Goal: Task Accomplishment & Management: Use online tool/utility

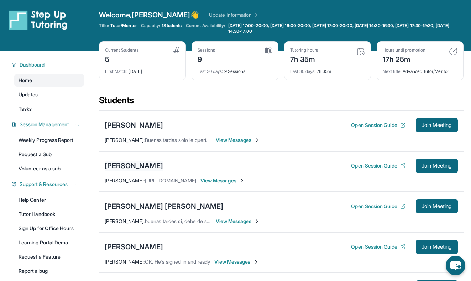
click at [118, 165] on div "[PERSON_NAME]" at bounding box center [134, 166] width 58 height 10
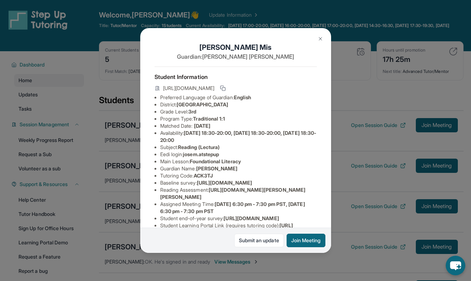
click at [318, 37] on img at bounding box center [321, 39] width 6 height 6
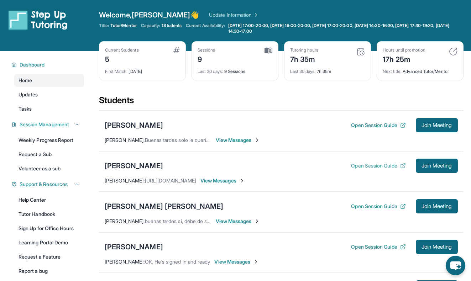
click at [365, 166] on button "Open Session Guide" at bounding box center [378, 165] width 54 height 7
click at [125, 164] on div "[PERSON_NAME]" at bounding box center [134, 166] width 58 height 10
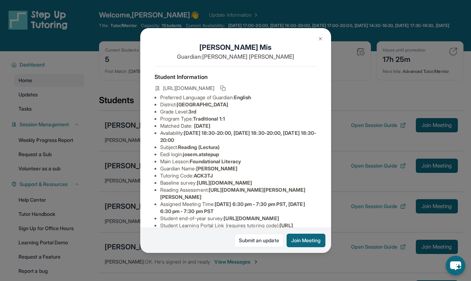
click at [323, 38] on img at bounding box center [321, 39] width 6 height 6
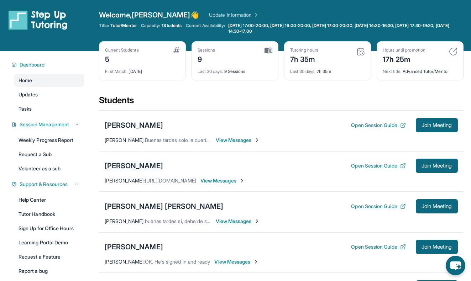
click at [125, 161] on div "[PERSON_NAME]" at bounding box center [134, 166] width 58 height 10
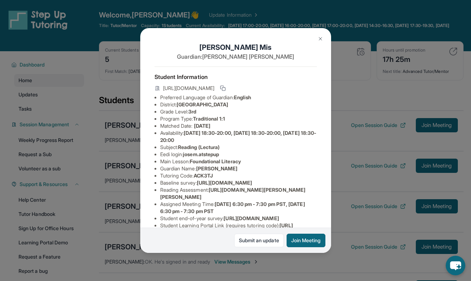
click at [321, 39] on img at bounding box center [321, 39] width 6 height 6
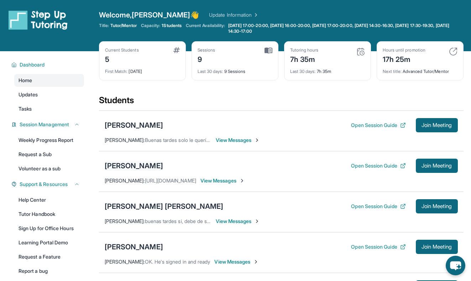
click at [121, 165] on div "[PERSON_NAME]" at bounding box center [134, 166] width 58 height 10
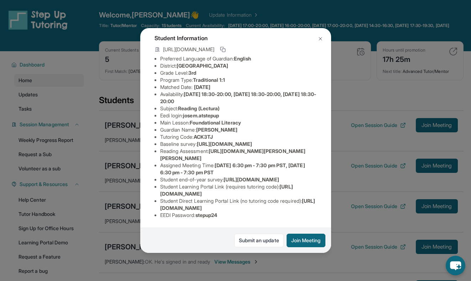
scroll to position [96, 0]
drag, startPoint x: 213, startPoint y: 116, endPoint x: 298, endPoint y: 129, distance: 86.1
click at [298, 148] on li "Reading Assessment : [URL][DOMAIN_NAME][PERSON_NAME][PERSON_NAME]" at bounding box center [238, 155] width 157 height 14
copy span "[URL][DOMAIN_NAME][PERSON_NAME][PERSON_NAME]"
click at [298, 148] on li "Reading Assessment : [URL][DOMAIN_NAME][PERSON_NAME][PERSON_NAME]" at bounding box center [238, 155] width 157 height 14
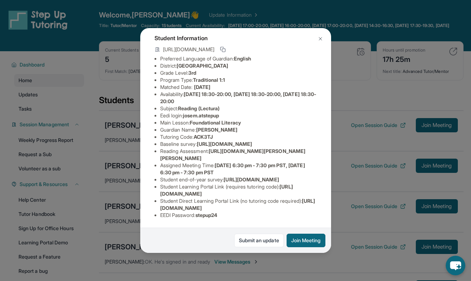
click at [320, 37] on img at bounding box center [321, 39] width 6 height 6
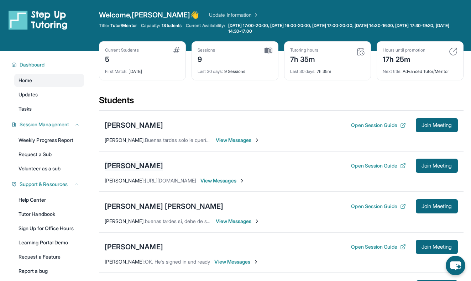
click at [123, 165] on div "[PERSON_NAME]" at bounding box center [134, 166] width 58 height 10
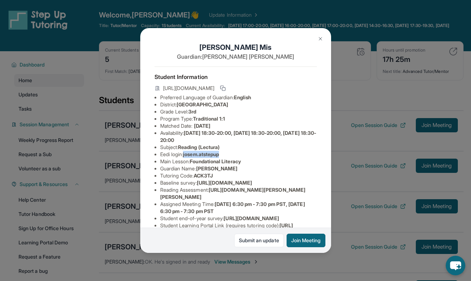
drag, startPoint x: 185, startPoint y: 155, endPoint x: 231, endPoint y: 152, distance: 45.7
click at [231, 152] on li "Eedi login : [PERSON_NAME].atstepup" at bounding box center [238, 154] width 157 height 7
copy li "josem.atstepup"
click at [232, 153] on li "Eedi login : [PERSON_NAME].atstepup" at bounding box center [238, 154] width 157 height 7
click at [322, 41] on img at bounding box center [321, 39] width 6 height 6
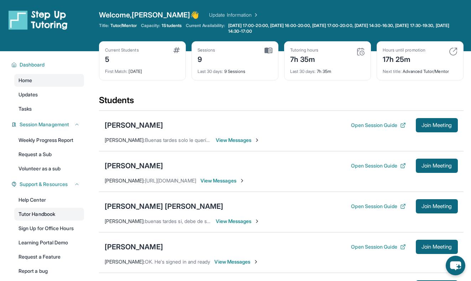
click at [34, 213] on link "Tutor Handbook" at bounding box center [49, 214] width 70 height 13
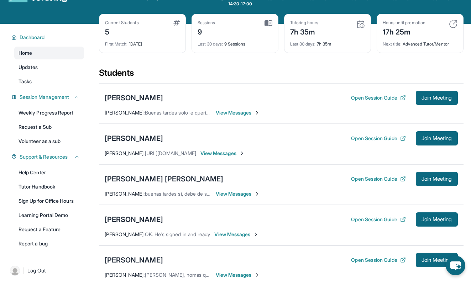
scroll to position [0, 0]
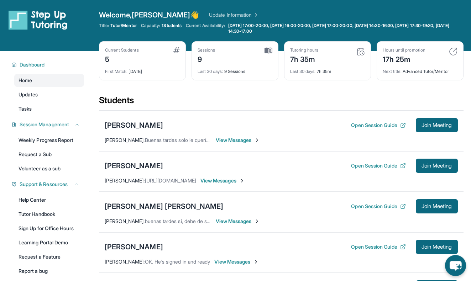
click at [453, 266] on icon "chat-button" at bounding box center [456, 266] width 12 height 10
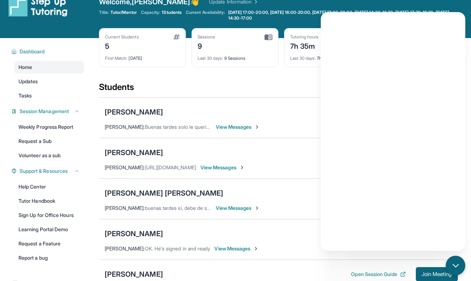
scroll to position [15, 0]
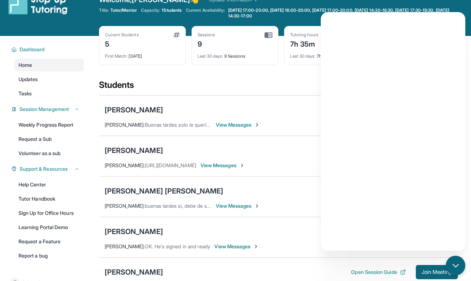
click at [149, 95] on div "[PERSON_NAME] Open Session Guide Join Meeting [PERSON_NAME] : Buenas tardes sol…" at bounding box center [281, 197] width 365 height 204
click at [455, 267] on icon "chat-button" at bounding box center [455, 265] width 9 height 9
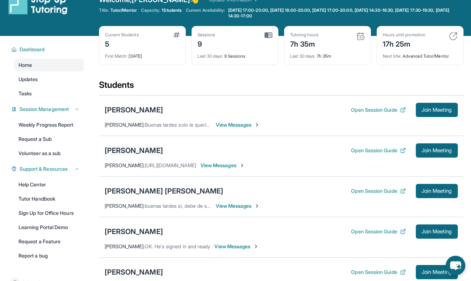
click at [126, 149] on div "[PERSON_NAME]" at bounding box center [134, 151] width 58 height 10
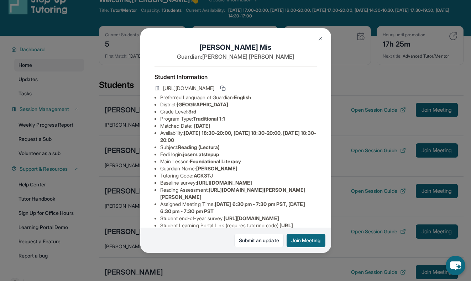
scroll to position [0, 0]
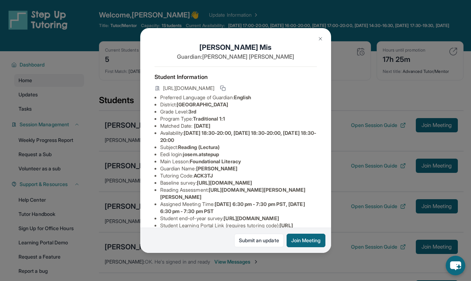
click at [323, 38] on img at bounding box center [321, 39] width 6 height 6
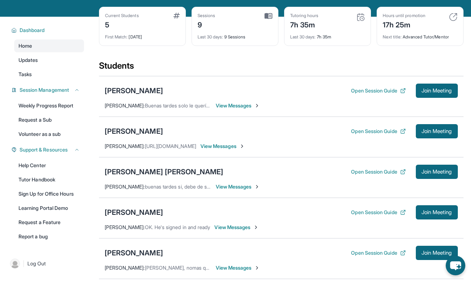
scroll to position [40, 0]
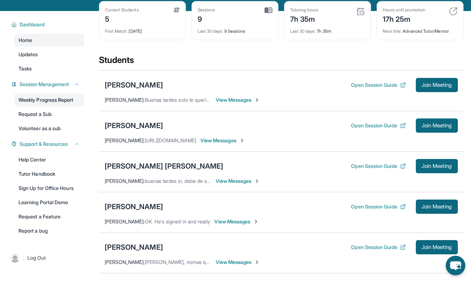
click at [70, 99] on link "Weekly Progress Report" at bounding box center [49, 100] width 70 height 13
click at [455, 264] on icon "chat-button" at bounding box center [456, 266] width 12 height 10
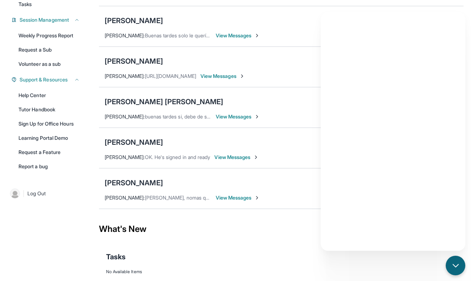
scroll to position [124, 0]
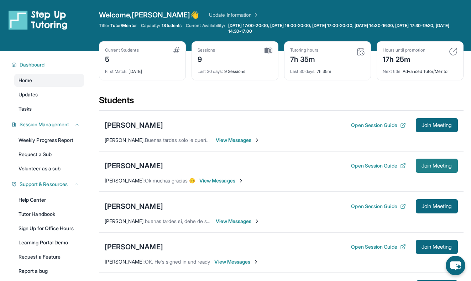
click at [436, 164] on span "Join Meeting" at bounding box center [437, 166] width 31 height 4
click at [443, 167] on span "Join Meeting" at bounding box center [437, 166] width 31 height 4
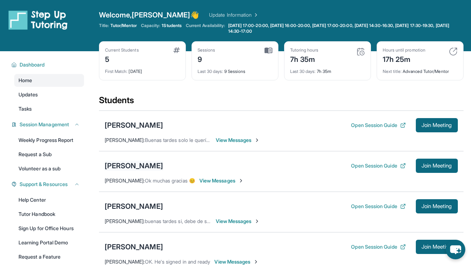
click at [120, 166] on div "[PERSON_NAME]" at bounding box center [134, 166] width 58 height 10
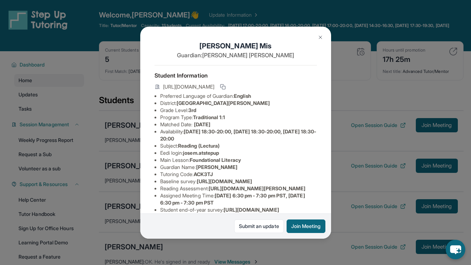
click at [320, 34] on button at bounding box center [320, 37] width 14 height 14
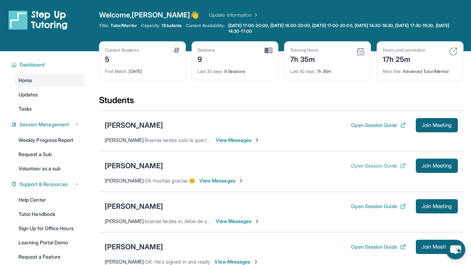
click at [377, 163] on button "Open Session Guide" at bounding box center [378, 165] width 54 height 7
